Goal: Task Accomplishment & Management: Use online tool/utility

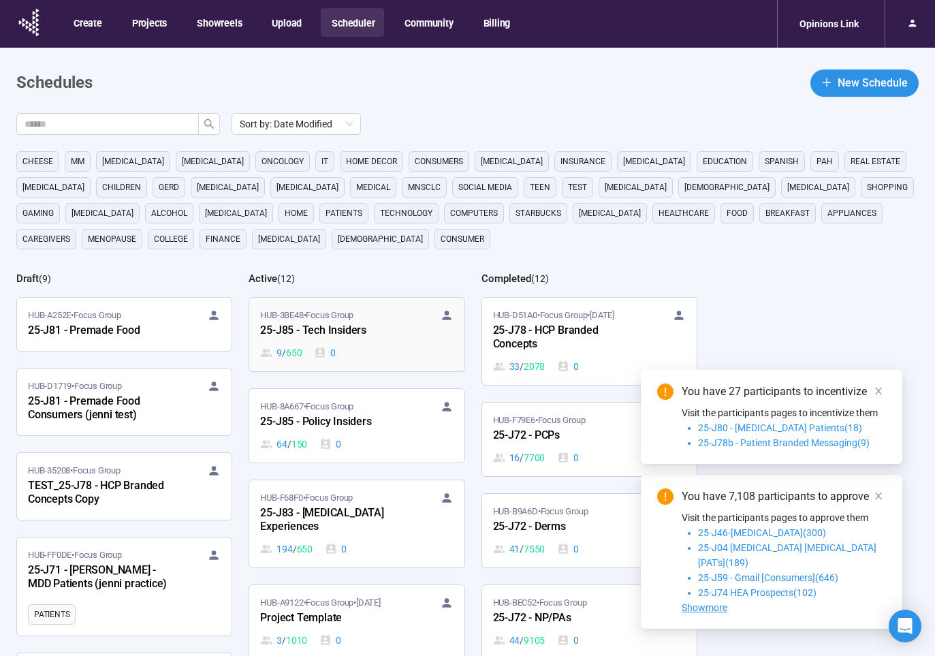
click at [381, 318] on div "HUB-3BE48 • Focus Group" at bounding box center [356, 315] width 193 height 14
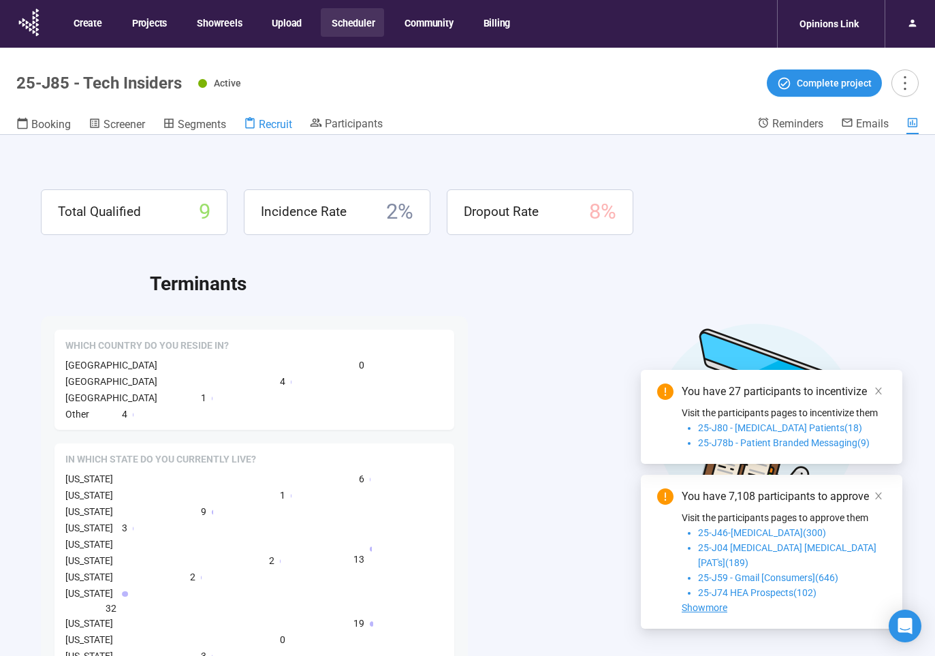
click at [283, 124] on span "Recruit" at bounding box center [275, 124] width 33 height 13
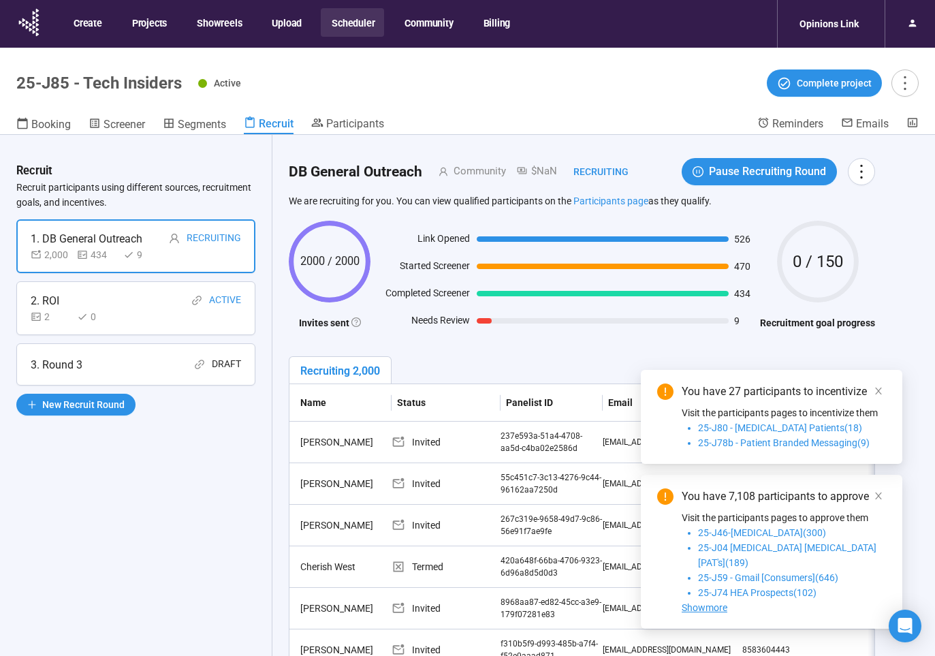
click at [140, 317] on div "2 0" at bounding box center [136, 316] width 210 height 15
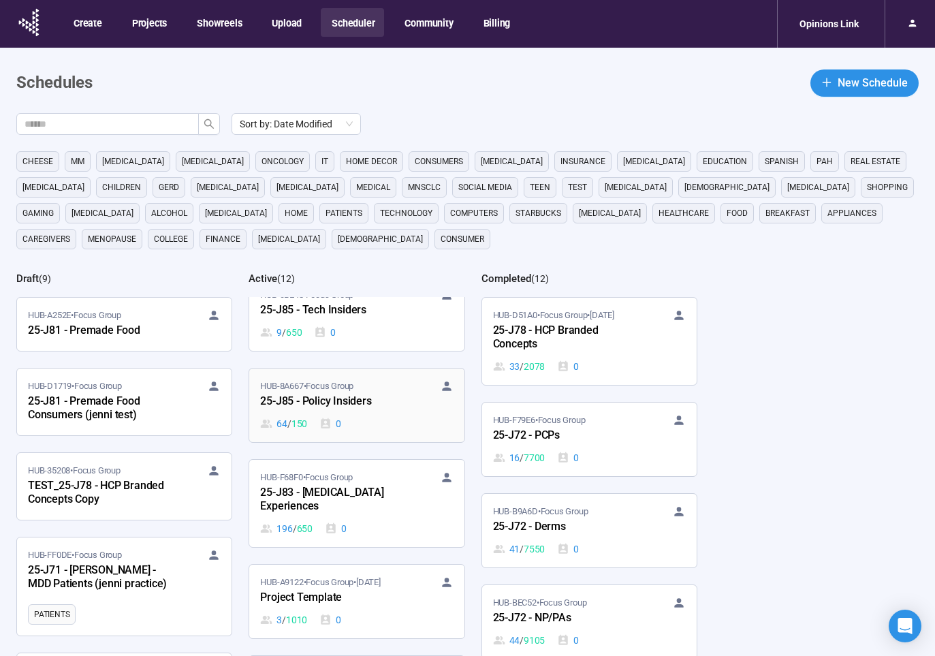
scroll to position [272, 0]
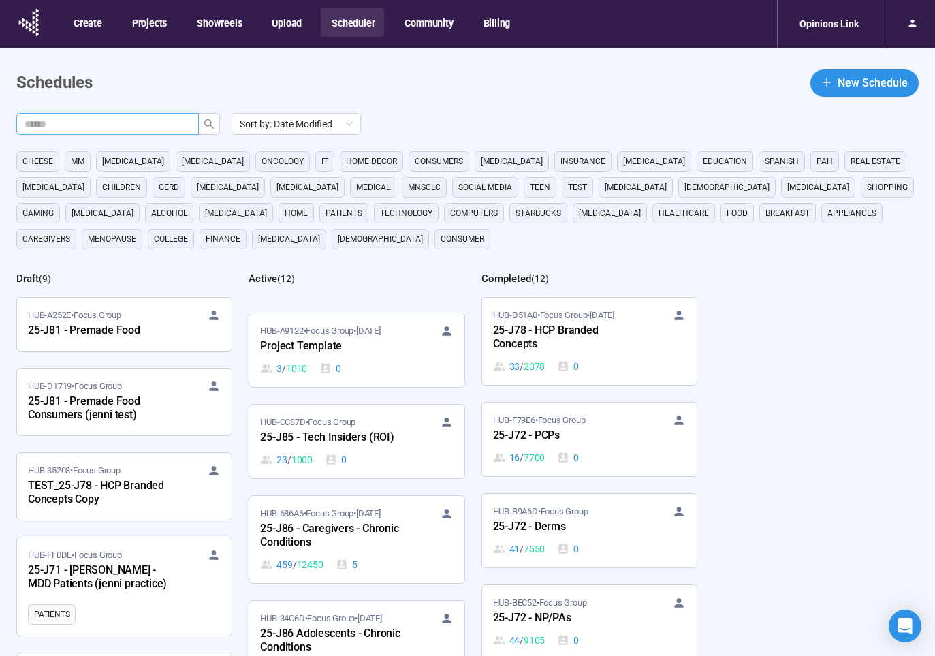
click at [165, 122] on input "text" at bounding box center [102, 123] width 155 height 15
click at [369, 415] on div "HUB-CC87D • Focus Group" at bounding box center [356, 422] width 193 height 14
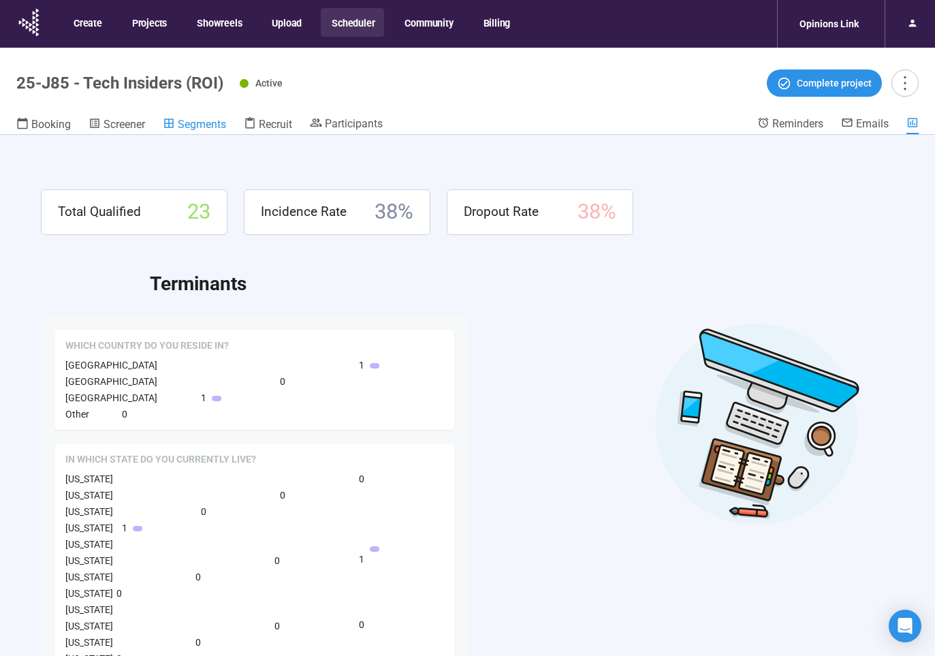
click at [212, 129] on span "Segments" at bounding box center [202, 124] width 48 height 13
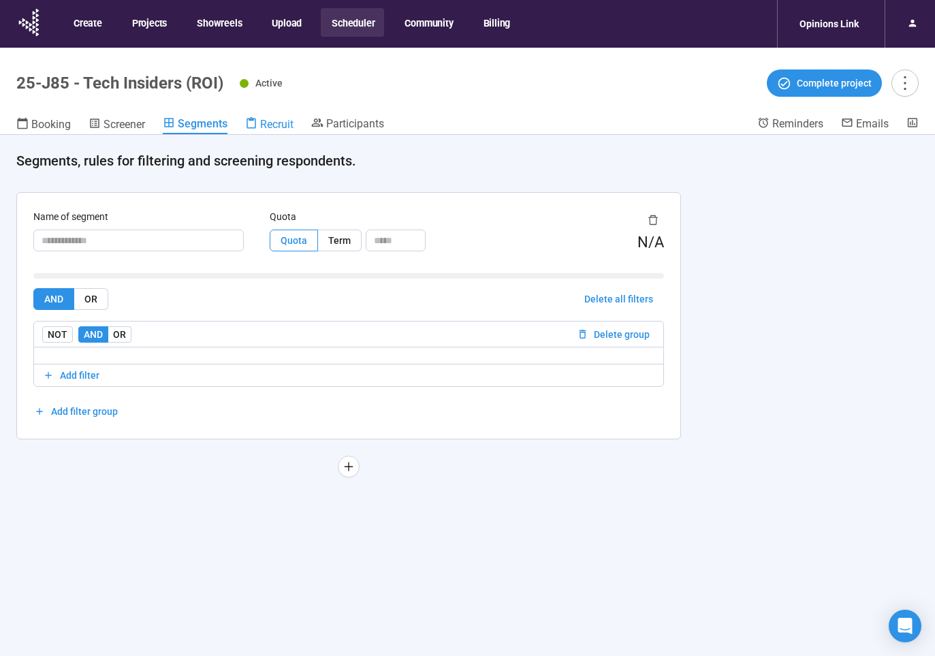
click at [293, 122] on span "Recruit" at bounding box center [276, 124] width 33 height 13
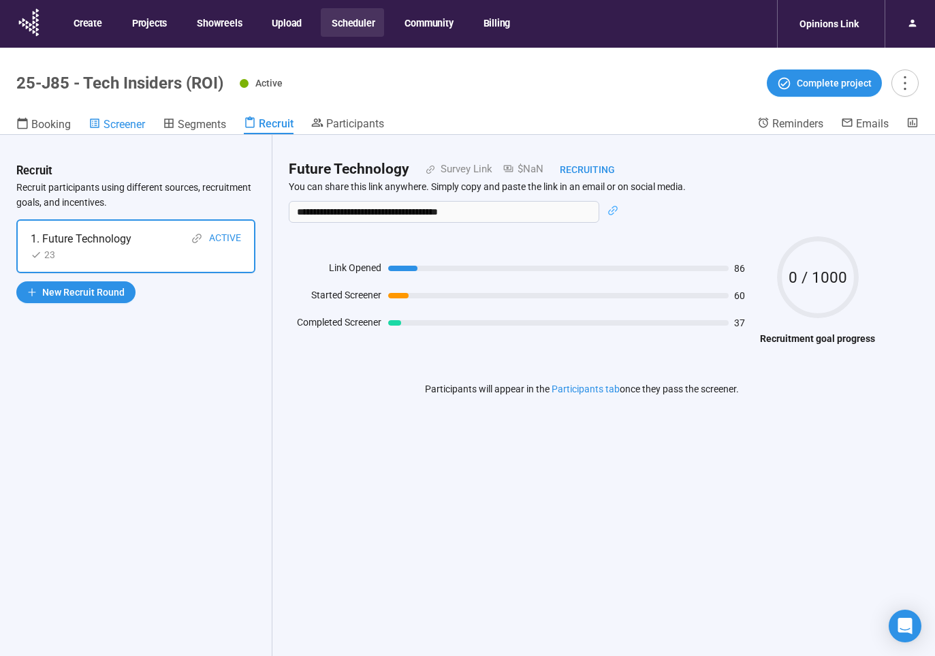
click at [138, 125] on span "Screener" at bounding box center [124, 124] width 42 height 13
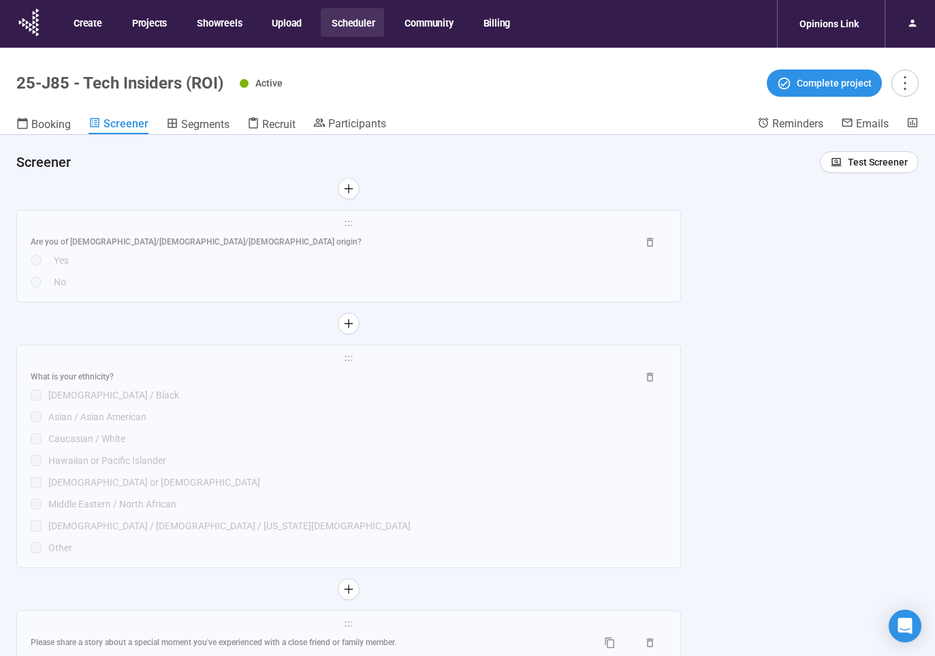
scroll to position [6095, 0]
